Goal: Task Accomplishment & Management: Use online tool/utility

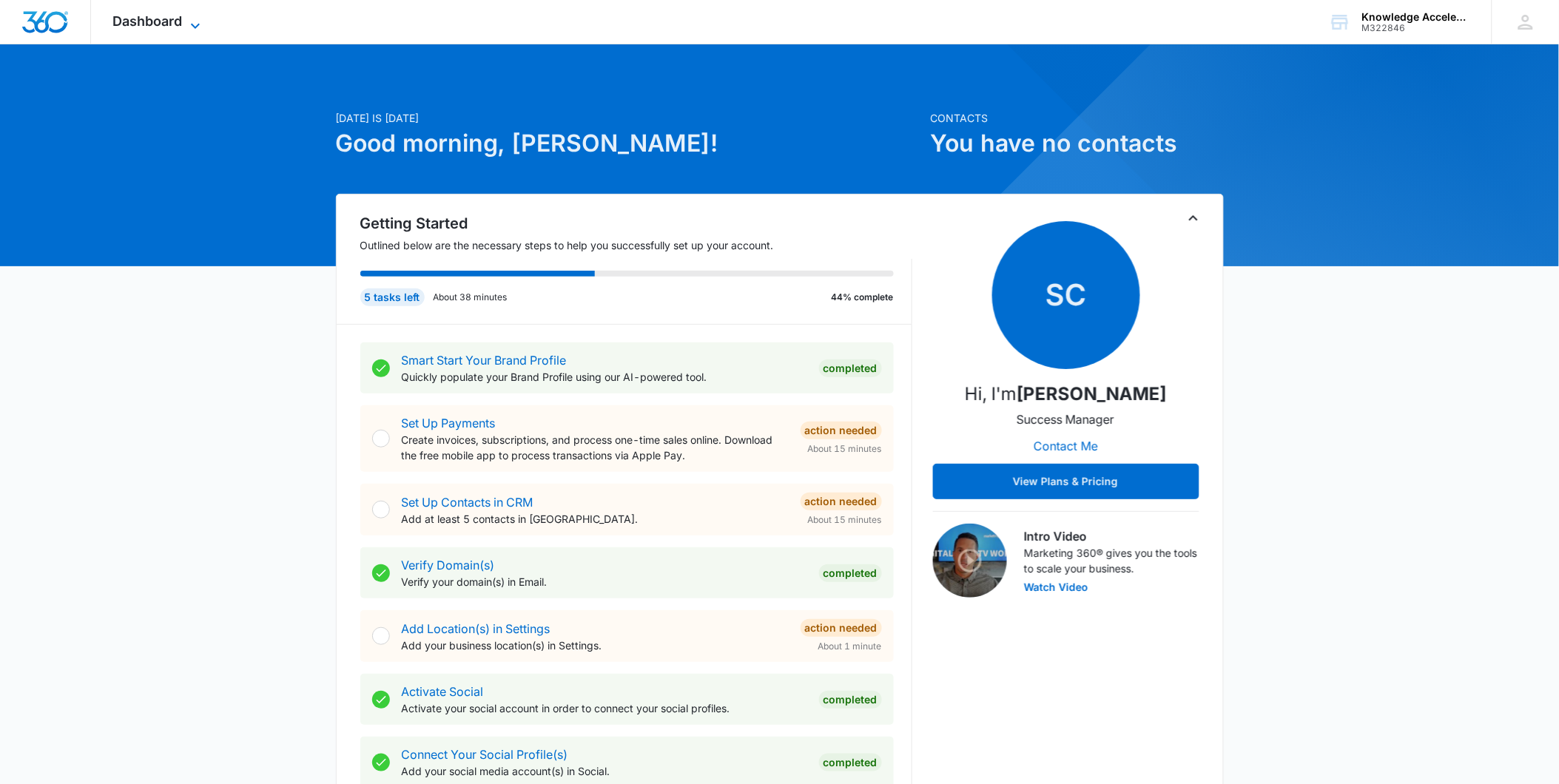
click at [160, 23] on span "Dashboard" at bounding box center [148, 21] width 70 height 16
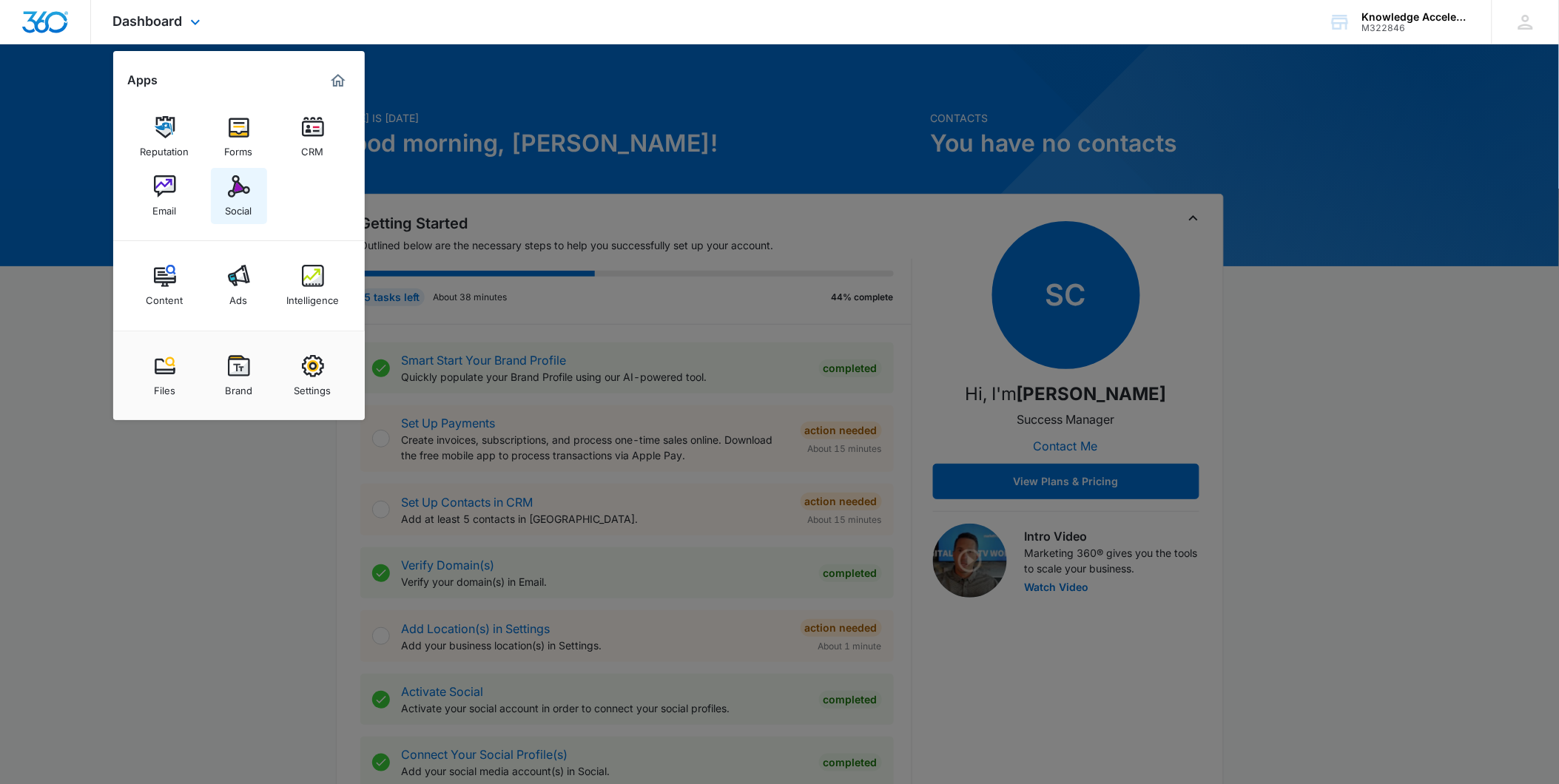
click at [239, 198] on div "Social" at bounding box center [239, 207] width 27 height 19
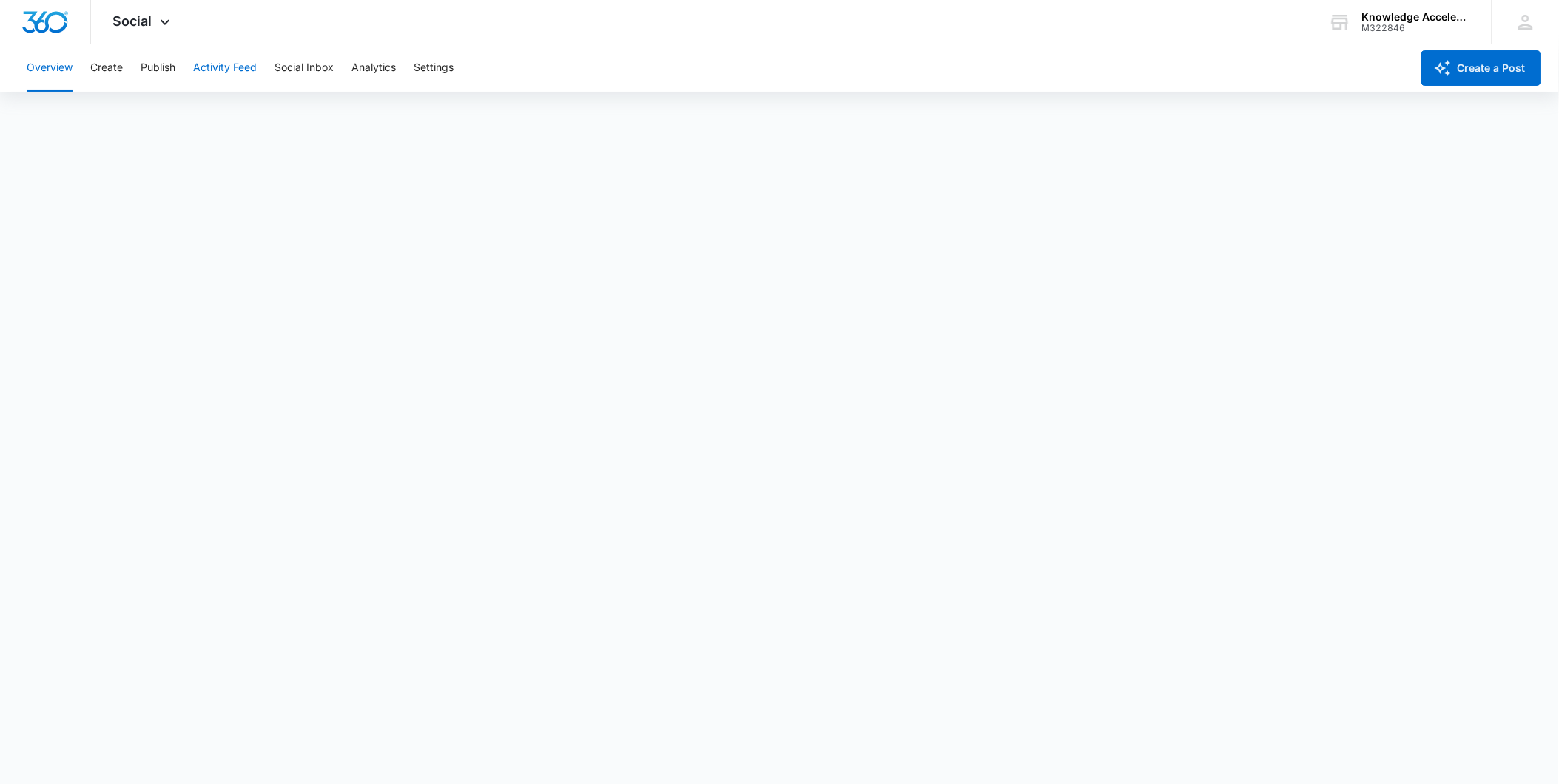
click at [205, 68] on button "Activity Feed" at bounding box center [225, 67] width 64 height 47
click at [141, 123] on button "Direct Messages" at bounding box center [148, 112] width 82 height 41
click at [153, 70] on button "Publish" at bounding box center [157, 67] width 34 height 47
click at [117, 70] on button "Create" at bounding box center [106, 67] width 32 height 47
